Goal: Entertainment & Leisure: Consume media (video, audio)

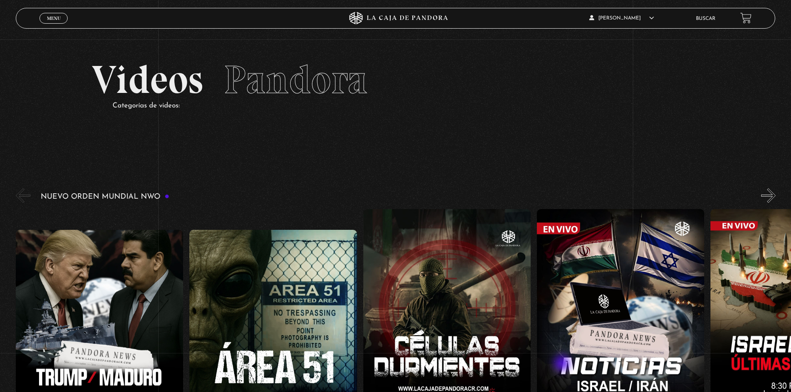
scroll to position [125, 0]
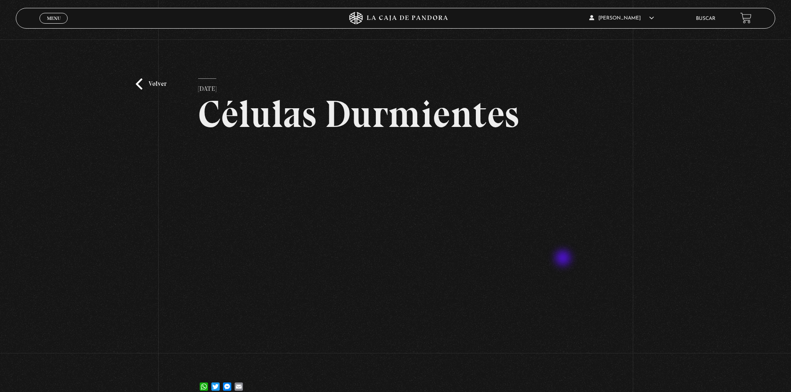
scroll to position [32, 0]
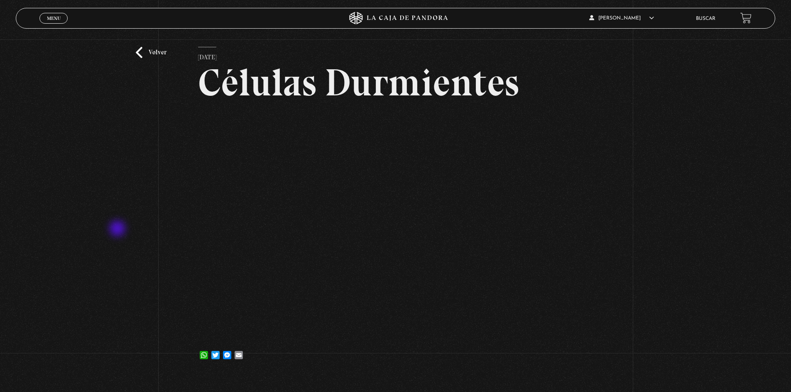
click at [118, 230] on div "Volver 15 julio, 2025 Células Durmientes WhatsApp Twitter Messenger Email" at bounding box center [395, 191] width 791 height 367
click at [549, 371] on div "Volver 15 julio, 2025 Células Durmientes WhatsApp Twitter Messenger Email" at bounding box center [395, 211] width 395 height 328
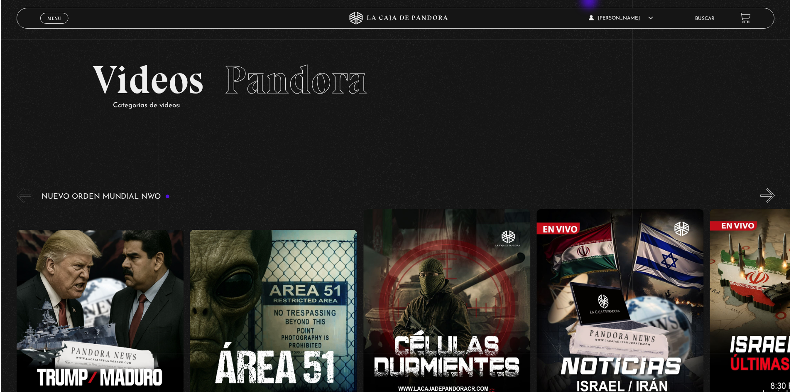
scroll to position [125, 0]
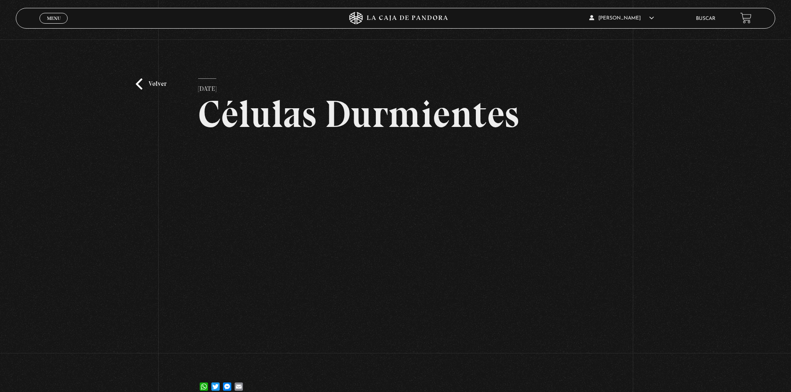
scroll to position [32, 0]
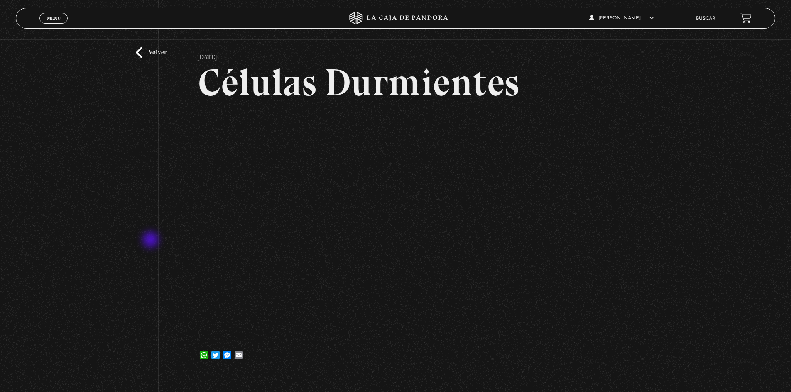
click at [141, 242] on div "Volver [DATE] Células Durmientes WhatsApp Twitter Messenger Email" at bounding box center [395, 191] width 791 height 367
click at [676, 147] on div "Volver 15 julio, 2025 Células Durmientes WhatsApp Twitter Messenger Email" at bounding box center [395, 191] width 791 height 367
click at [656, 183] on div "Volver 15 julio, 2025 Células Durmientes WhatsApp Twitter Messenger Email" at bounding box center [395, 191] width 791 height 367
